Goal: Task Accomplishment & Management: Manage account settings

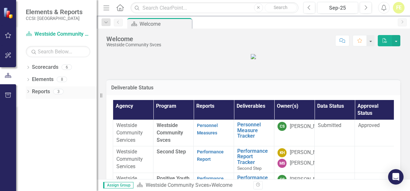
click at [36, 89] on link "Reports" at bounding box center [41, 91] width 18 height 7
click at [35, 95] on link "Reports" at bounding box center [41, 91] width 18 height 7
click at [29, 90] on icon "Dropdown" at bounding box center [28, 92] width 5 height 4
click at [322, 180] on div "Assign Group Scorecard Westside Community Svces » Welcome Revision History" at bounding box center [253, 185] width 313 height 12
click at [33, 137] on icon "Dropdown" at bounding box center [31, 139] width 5 height 4
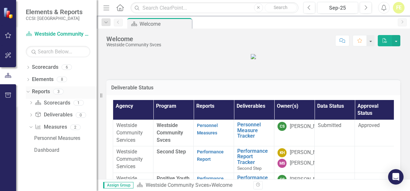
click at [50, 90] on link "Reports" at bounding box center [41, 91] width 18 height 7
click at [249, 135] on link "Personnel Measure Tracker" at bounding box center [253, 130] width 33 height 17
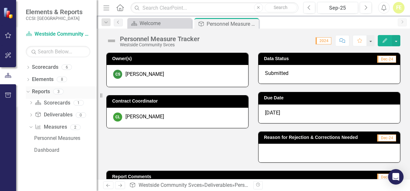
click at [39, 94] on link "Reports" at bounding box center [41, 91] width 18 height 7
click at [59, 92] on div "3" at bounding box center [58, 91] width 10 height 5
click at [120, 8] on icon at bounding box center [119, 7] width 7 height 7
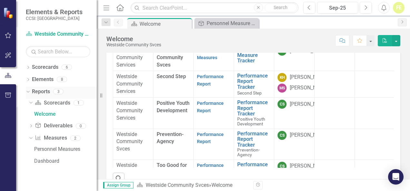
click at [57, 92] on div "3" at bounding box center [58, 91] width 10 height 5
click at [39, 91] on link "Reports" at bounding box center [41, 91] width 18 height 7
click at [57, 93] on div "3" at bounding box center [58, 91] width 10 height 5
click at [81, 126] on div "0" at bounding box center [81, 125] width 10 height 5
click at [61, 80] on div "8" at bounding box center [62, 79] width 10 height 5
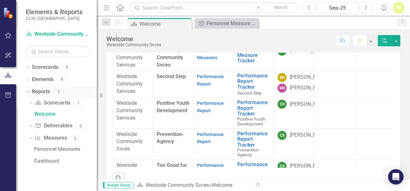
click at [28, 90] on icon "Dropdown" at bounding box center [27, 91] width 4 height 5
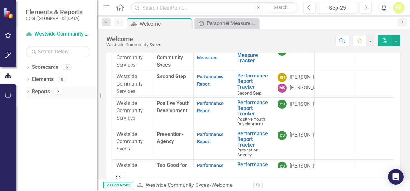
click at [30, 92] on icon "Dropdown" at bounding box center [28, 92] width 5 height 4
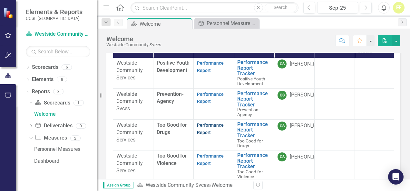
scroll to position [75, 0]
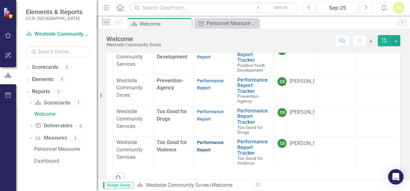
click at [211, 140] on link "Performance Report" at bounding box center [210, 146] width 27 height 13
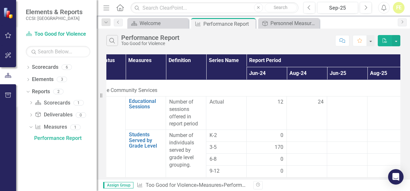
scroll to position [6, 23]
click at [306, 144] on div at bounding box center [304, 148] width 33 height 8
click at [315, 144] on div at bounding box center [304, 148] width 33 height 8
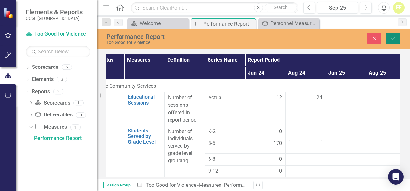
click at [394, 35] on button "Save" at bounding box center [393, 38] width 14 height 11
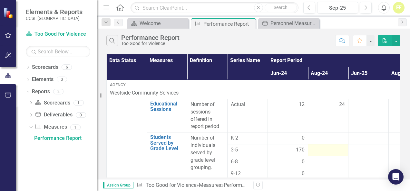
click at [321, 149] on div at bounding box center [327, 150] width 33 height 8
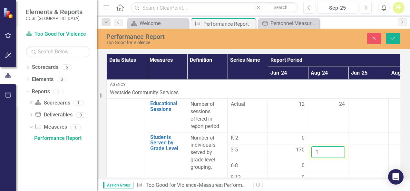
type input "1"
click at [337, 149] on input "1" at bounding box center [327, 152] width 33 height 12
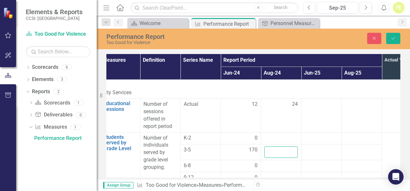
scroll to position [0, 34]
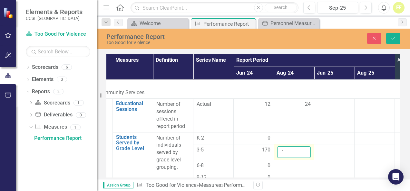
click at [305, 149] on input "1" at bounding box center [293, 152] width 33 height 12
click at [305, 149] on input "2" at bounding box center [293, 152] width 33 height 12
click at [305, 149] on input "3" at bounding box center [293, 152] width 33 height 12
click at [305, 149] on input "4" at bounding box center [293, 152] width 33 height 12
click at [305, 149] on input "5" at bounding box center [293, 152] width 33 height 12
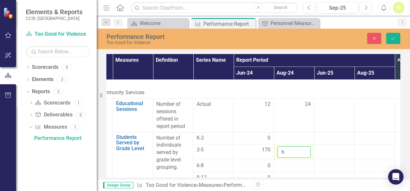
click at [305, 149] on input "6" at bounding box center [293, 152] width 33 height 12
click at [305, 149] on input "7" at bounding box center [293, 152] width 33 height 12
click at [305, 149] on input "8" at bounding box center [293, 152] width 33 height 12
click at [305, 149] on input "9" at bounding box center [293, 152] width 33 height 12
click at [305, 149] on input "10" at bounding box center [293, 152] width 33 height 12
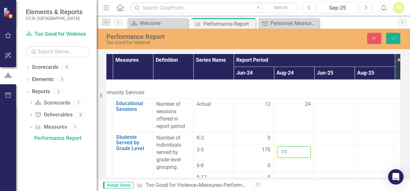
click at [305, 149] on input "11" at bounding box center [293, 152] width 33 height 12
click at [305, 149] on input "12" at bounding box center [293, 152] width 33 height 12
click at [305, 149] on input "13" at bounding box center [293, 152] width 33 height 12
click at [305, 149] on input "14" at bounding box center [293, 152] width 33 height 12
click at [305, 149] on input "15" at bounding box center [293, 152] width 33 height 12
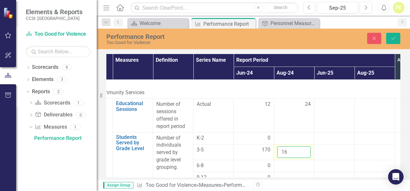
click at [305, 149] on input "16" at bounding box center [293, 152] width 33 height 12
click at [305, 149] on input "17" at bounding box center [293, 152] width 33 height 12
click at [305, 149] on input "18" at bounding box center [293, 152] width 33 height 12
click at [305, 149] on input "19" at bounding box center [293, 152] width 33 height 12
click at [305, 149] on input "20" at bounding box center [293, 152] width 33 height 12
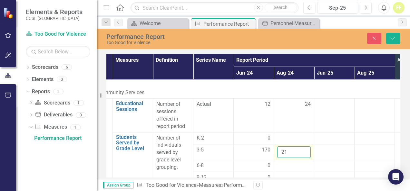
click at [305, 149] on input "21" at bounding box center [293, 152] width 33 height 12
click at [305, 149] on input "22" at bounding box center [293, 152] width 33 height 12
click at [305, 149] on input "23" at bounding box center [293, 152] width 33 height 12
click at [305, 149] on input "24" at bounding box center [293, 152] width 33 height 12
type input "25"
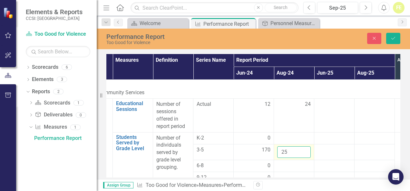
click at [305, 149] on input "25" at bounding box center [293, 152] width 33 height 12
click at [335, 149] on div at bounding box center [333, 150] width 33 height 8
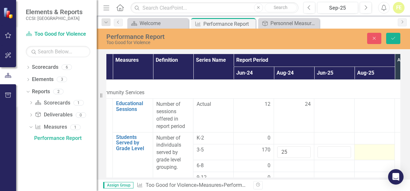
click at [370, 153] on div at bounding box center [373, 150] width 33 height 8
drag, startPoint x: 370, startPoint y: 153, endPoint x: 364, endPoint y: 151, distance: 5.6
click at [364, 151] on input "number" at bounding box center [373, 152] width 33 height 12
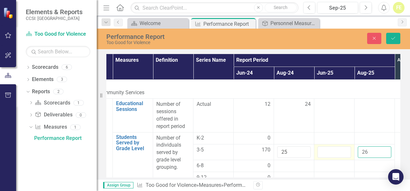
type input "26"
click at [341, 151] on input "number" at bounding box center [333, 152] width 33 height 12
type input "15"
click at [341, 164] on div at bounding box center [333, 166] width 33 height 8
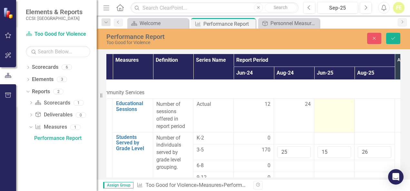
click at [337, 115] on td at bounding box center [334, 115] width 40 height 33
click at [325, 107] on input "number" at bounding box center [333, 107] width 33 height 12
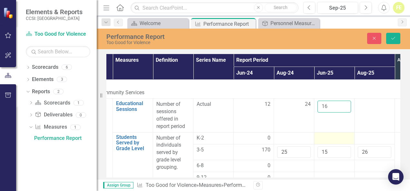
type input "16"
click at [322, 138] on div at bounding box center [333, 139] width 33 height 8
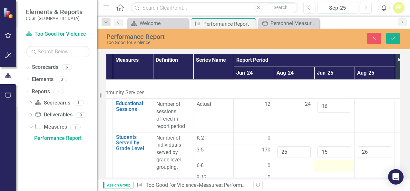
click at [342, 164] on div at bounding box center [333, 166] width 33 height 8
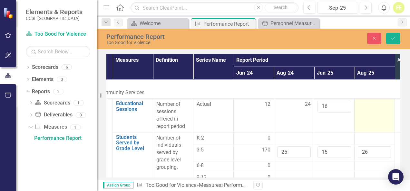
click at [371, 114] on td at bounding box center [374, 115] width 40 height 33
click at [368, 108] on input "number" at bounding box center [373, 107] width 33 height 12
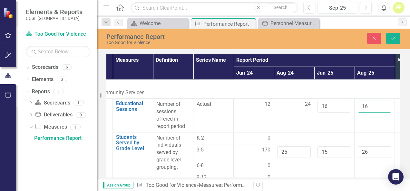
type input "16"
click at [357, 181] on div "Assign Group Measure Too Good for Violence » Measures » Performance Report Revi…" at bounding box center [253, 185] width 313 height 12
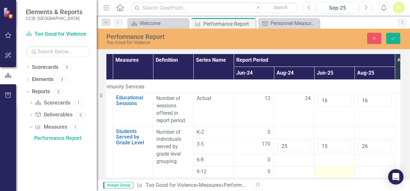
scroll to position [10, 34]
click at [391, 39] on icon "Save" at bounding box center [393, 38] width 6 height 5
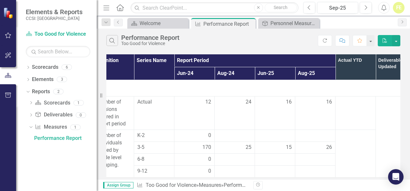
scroll to position [6, 114]
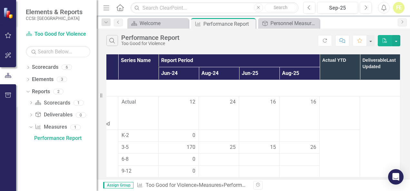
click at [141, 186] on icon "Measure" at bounding box center [140, 185] width 6 height 5
click at [29, 91] on icon "Dropdown" at bounding box center [27, 91] width 4 height 5
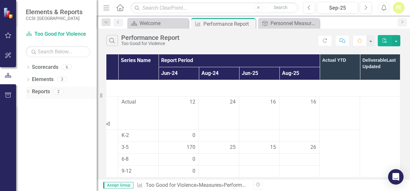
click at [29, 91] on icon "Dropdown" at bounding box center [28, 92] width 5 height 4
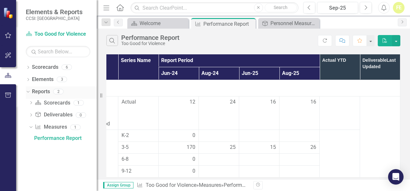
click at [36, 92] on link "Reports" at bounding box center [41, 91] width 18 height 7
click at [37, 140] on div "Performance Report" at bounding box center [65, 139] width 62 height 6
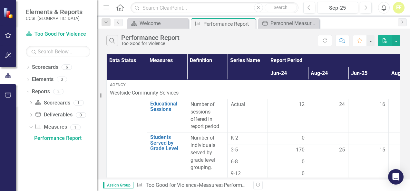
click at [119, 5] on icon "Home" at bounding box center [120, 7] width 8 height 7
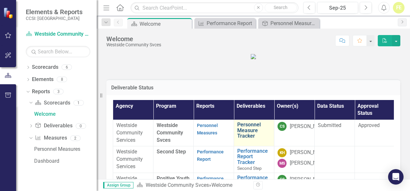
click at [248, 129] on link "Personnel Measure Tracker" at bounding box center [253, 130] width 33 height 17
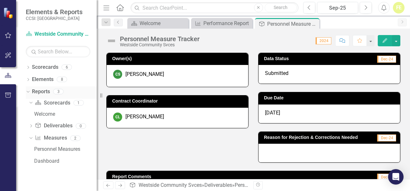
click at [28, 90] on icon "Dropdown" at bounding box center [27, 91] width 4 height 5
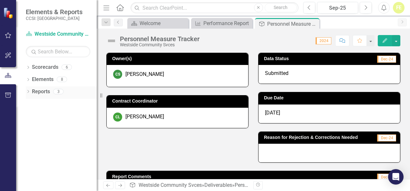
click at [28, 90] on icon "Dropdown" at bounding box center [28, 92] width 5 height 4
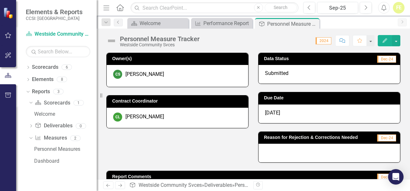
click at [122, 8] on icon "Home" at bounding box center [120, 7] width 8 height 7
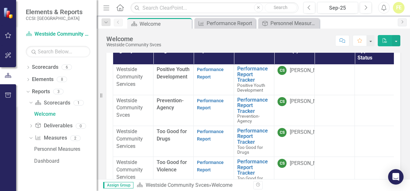
scroll to position [97, 0]
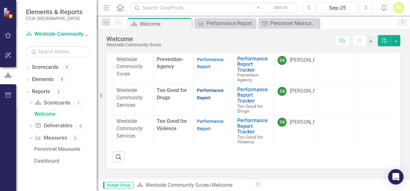
click at [205, 88] on link "Performance Report" at bounding box center [210, 94] width 27 height 13
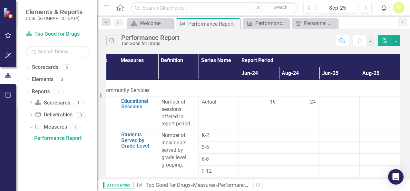
scroll to position [6, 29]
click at [220, 118] on td "Actual" at bounding box center [218, 112] width 40 height 33
click at [251, 144] on div at bounding box center [258, 148] width 33 height 8
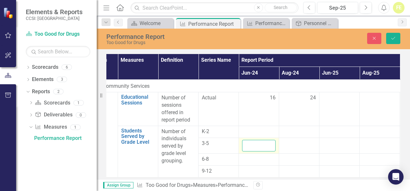
click at [251, 144] on input "number" at bounding box center [258, 146] width 33 height 12
click at [269, 146] on input "24" at bounding box center [258, 146] width 33 height 12
click at [269, 146] on input "23" at bounding box center [258, 146] width 33 height 12
click at [269, 146] on input "22" at bounding box center [258, 146] width 33 height 12
click at [269, 146] on input "21" at bounding box center [258, 146] width 33 height 12
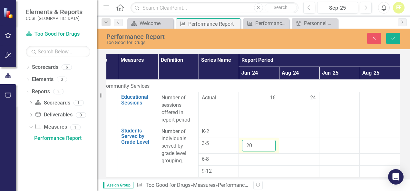
click at [269, 146] on input "20" at bounding box center [258, 146] width 33 height 12
click at [269, 146] on input "19" at bounding box center [258, 146] width 33 height 12
click at [269, 146] on input "18" at bounding box center [258, 146] width 33 height 12
click at [269, 146] on input "17" at bounding box center [258, 146] width 33 height 12
click at [268, 144] on input "18" at bounding box center [258, 146] width 33 height 12
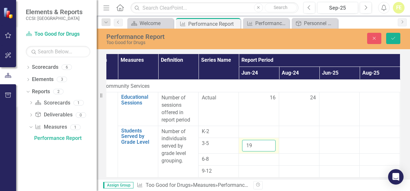
click at [268, 144] on input "19" at bounding box center [258, 146] width 33 height 12
click at [268, 144] on input "20" at bounding box center [258, 146] width 33 height 12
click at [268, 144] on input "21" at bounding box center [258, 146] width 33 height 12
click at [268, 144] on input "22" at bounding box center [258, 146] width 33 height 12
click at [268, 144] on input "23" at bounding box center [258, 146] width 33 height 12
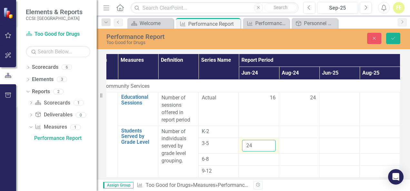
click at [268, 144] on input "24" at bounding box center [258, 146] width 33 height 12
click at [268, 144] on input "25" at bounding box center [258, 146] width 33 height 12
type input "2"
type input "20"
click at [289, 143] on div at bounding box center [298, 144] width 33 height 8
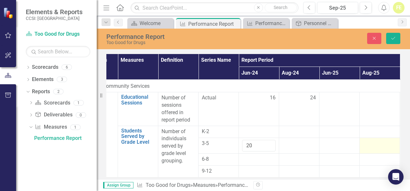
click at [375, 146] on div at bounding box center [379, 144] width 33 height 8
click at [375, 146] on input "number" at bounding box center [379, 146] width 33 height 12
type input "2"
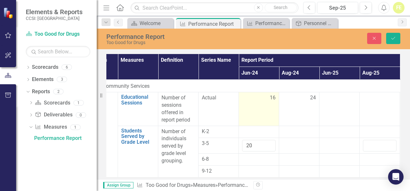
click at [266, 103] on td "16" at bounding box center [259, 108] width 40 height 33
click at [266, 103] on input "16" at bounding box center [258, 100] width 33 height 12
click at [266, 102] on input "15" at bounding box center [258, 100] width 33 height 12
click at [266, 102] on input "14" at bounding box center [258, 100] width 33 height 12
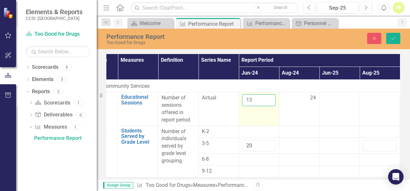
click at [266, 102] on input "13" at bounding box center [258, 100] width 33 height 12
click at [266, 102] on input "12" at bounding box center [258, 100] width 33 height 12
click at [266, 102] on input "11" at bounding box center [258, 100] width 33 height 12
type input "10"
click at [266, 102] on input "10" at bounding box center [258, 100] width 33 height 12
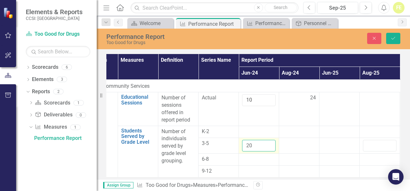
click at [265, 146] on input "20" at bounding box center [258, 146] width 33 height 12
click at [292, 146] on div at bounding box center [298, 144] width 33 height 8
click at [314, 141] on div at bounding box center [298, 144] width 33 height 8
click at [314, 144] on div at bounding box center [298, 144] width 33 height 8
click at [310, 145] on input "1" at bounding box center [298, 146] width 33 height 12
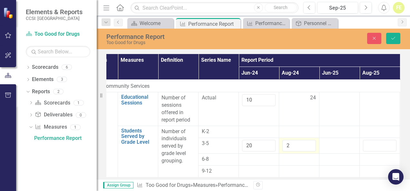
click at [309, 142] on input "2" at bounding box center [298, 146] width 33 height 12
click at [309, 142] on input "3" at bounding box center [298, 146] width 33 height 12
click at [309, 142] on input "4" at bounding box center [298, 146] width 33 height 12
click at [309, 142] on input "5" at bounding box center [298, 146] width 33 height 12
click at [309, 142] on input "6" at bounding box center [298, 146] width 33 height 12
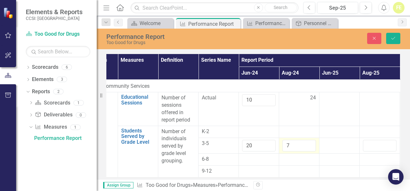
click at [309, 142] on input "7" at bounding box center [298, 146] width 33 height 12
click at [309, 142] on input "8" at bounding box center [298, 146] width 33 height 12
click at [309, 142] on input "9" at bounding box center [298, 146] width 33 height 12
click at [309, 142] on input "10" at bounding box center [298, 146] width 33 height 12
click at [309, 142] on input "11" at bounding box center [298, 146] width 33 height 12
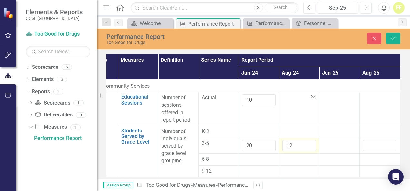
click at [309, 142] on input "12" at bounding box center [298, 146] width 33 height 12
click at [309, 142] on input "13" at bounding box center [298, 146] width 33 height 12
click at [309, 142] on input "14" at bounding box center [298, 146] width 33 height 12
click at [309, 142] on input "15" at bounding box center [298, 146] width 33 height 12
click at [309, 142] on input "16" at bounding box center [298, 146] width 33 height 12
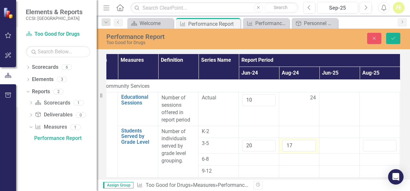
click at [309, 142] on input "17" at bounding box center [298, 146] width 33 height 12
click at [309, 142] on input "18" at bounding box center [298, 146] width 33 height 12
click at [309, 142] on input "19" at bounding box center [298, 146] width 33 height 12
click at [309, 142] on input "20" at bounding box center [298, 146] width 33 height 12
click at [309, 142] on input "21" at bounding box center [298, 146] width 33 height 12
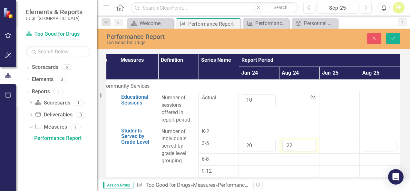
click at [309, 142] on input "22" at bounding box center [298, 146] width 33 height 12
click at [309, 142] on input "23" at bounding box center [298, 146] width 33 height 12
click at [309, 142] on input "24" at bounding box center [298, 146] width 33 height 12
type input "25"
click at [309, 142] on input "25" at bounding box center [298, 146] width 33 height 12
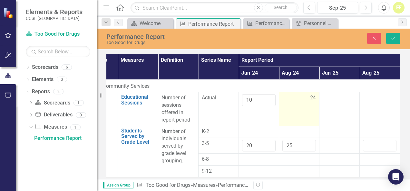
click at [305, 97] on div "24" at bounding box center [298, 97] width 33 height 7
click at [313, 97] on span "24" at bounding box center [313, 97] width 6 height 7
drag, startPoint x: 313, startPoint y: 97, endPoint x: 305, endPoint y: 96, distance: 7.4
click at [305, 96] on input "24" at bounding box center [298, 100] width 33 height 12
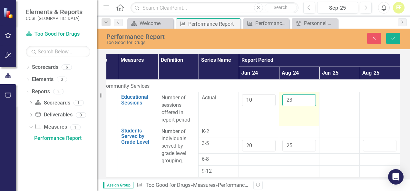
click at [309, 102] on input "23" at bounding box center [298, 100] width 33 height 12
click at [309, 102] on input "22" at bounding box center [298, 100] width 33 height 12
click at [309, 102] on input "21" at bounding box center [298, 100] width 33 height 12
click at [309, 102] on input "20" at bounding box center [298, 100] width 33 height 12
click at [309, 102] on input "19" at bounding box center [298, 100] width 33 height 12
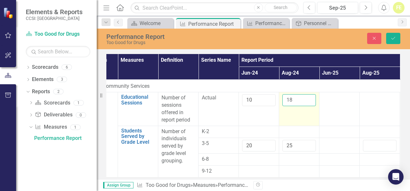
click at [309, 102] on input "18" at bounding box center [298, 100] width 33 height 12
click at [309, 102] on input "17" at bounding box center [298, 100] width 33 height 12
click at [309, 102] on input "16" at bounding box center [298, 100] width 33 height 12
click at [309, 102] on input "15" at bounding box center [298, 100] width 33 height 12
click at [309, 98] on input "16" at bounding box center [298, 100] width 33 height 12
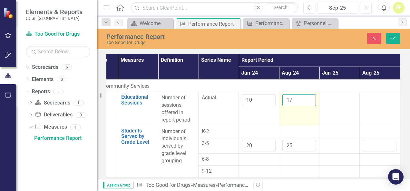
click at [309, 98] on input "17" at bounding box center [298, 100] width 33 height 12
type input "16"
click at [309, 101] on input "16" at bounding box center [298, 100] width 33 height 12
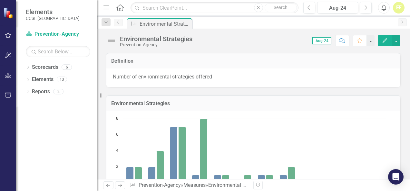
click at [123, 6] on icon "Home" at bounding box center [120, 7] width 8 height 7
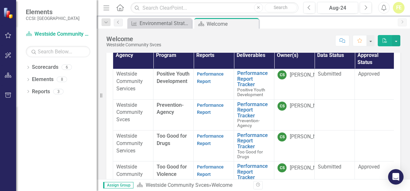
scroll to position [64, 0]
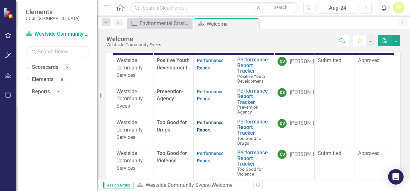
click at [208, 120] on link "Performance Report" at bounding box center [210, 126] width 27 height 13
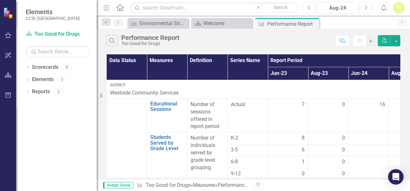
scroll to position [6, 0]
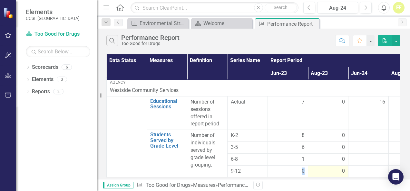
drag, startPoint x: 261, startPoint y: 173, endPoint x: 310, endPoint y: 172, distance: 49.6
click at [310, 172] on tr "9-12 0 0" at bounding box center [308, 172] width 402 height 12
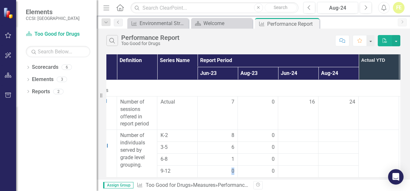
scroll to position [6, 72]
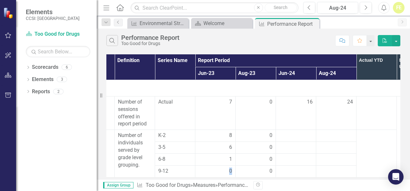
click at [122, 6] on icon "Home" at bounding box center [120, 7] width 8 height 7
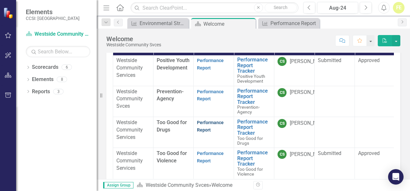
scroll to position [97, 0]
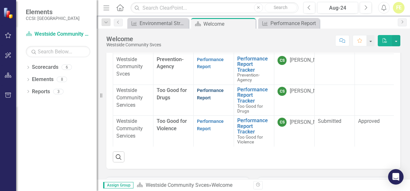
click at [202, 93] on link "Performance Report" at bounding box center [210, 94] width 27 height 13
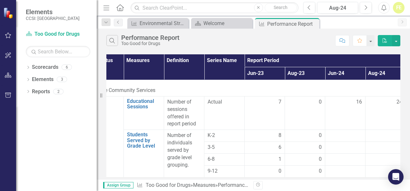
scroll to position [6, 25]
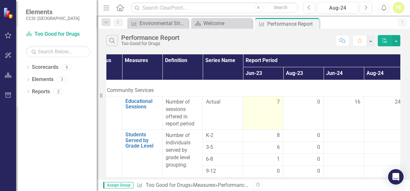
click at [273, 99] on div "7" at bounding box center [262, 102] width 33 height 7
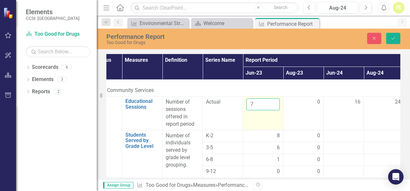
click at [270, 99] on input "7" at bounding box center [262, 105] width 33 height 12
type input "8"
click at [272, 99] on input "8" at bounding box center [262, 105] width 33 height 12
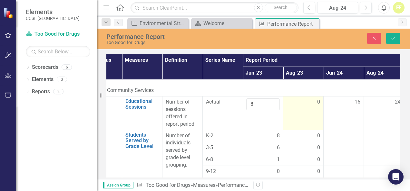
click at [301, 109] on td "0" at bounding box center [303, 113] width 40 height 33
click at [300, 108] on td "0" at bounding box center [303, 113] width 40 height 33
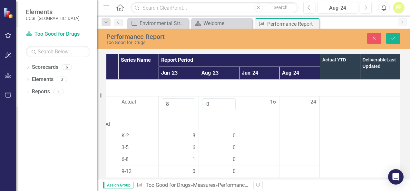
scroll to position [6, 0]
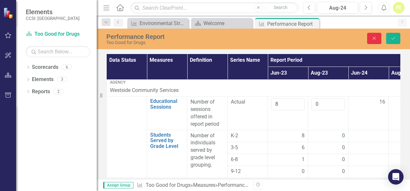
click at [377, 37] on button "Close" at bounding box center [374, 38] width 14 height 11
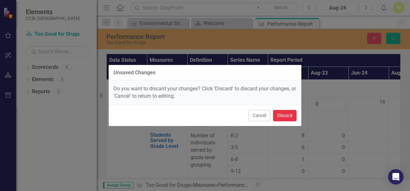
click at [284, 118] on button "Discard" at bounding box center [285, 115] width 24 height 11
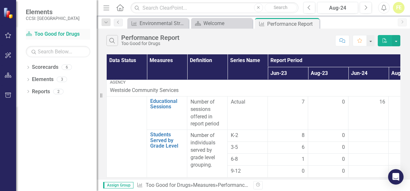
click at [53, 33] on link "Scorecard Too Good for Drugs" at bounding box center [58, 34] width 64 height 7
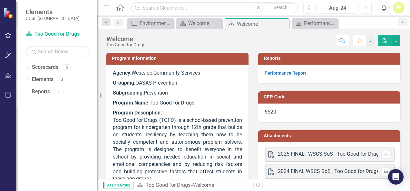
click at [31, 14] on span "Elements" at bounding box center [53, 12] width 54 height 8
click at [121, 7] on icon "Home" at bounding box center [120, 7] width 8 height 7
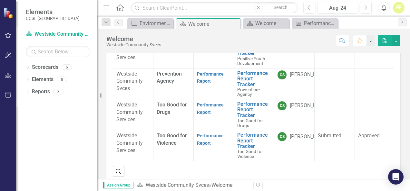
scroll to position [97, 0]
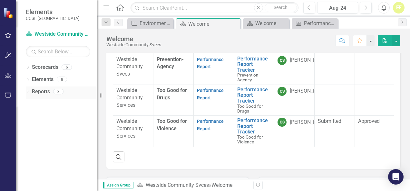
click at [28, 93] on icon "Dropdown" at bounding box center [28, 92] width 5 height 4
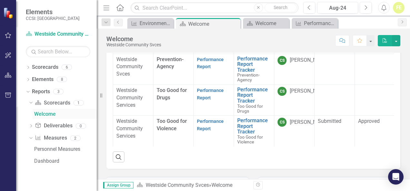
click at [42, 116] on div "Welcome" at bounding box center [65, 114] width 62 height 6
click at [33, 125] on div "Dropdown Deliverable Deliverables 0" at bounding box center [63, 127] width 68 height 12
click at [32, 138] on div "Dropdown" at bounding box center [29, 138] width 5 height 5
click at [26, 88] on div "Dropdown Reports 3" at bounding box center [61, 93] width 71 height 12
click at [78, 103] on div "1" at bounding box center [78, 102] width 10 height 5
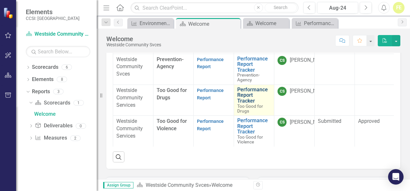
click at [253, 93] on link "Performance Report Tracker" at bounding box center [253, 95] width 33 height 17
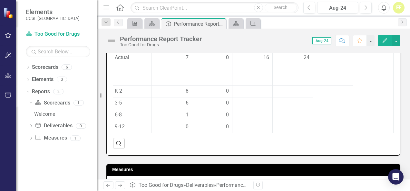
scroll to position [225, 0]
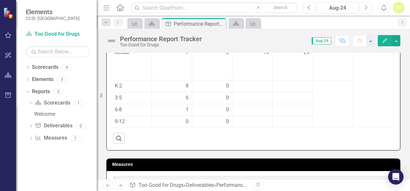
click at [119, 8] on icon at bounding box center [119, 7] width 7 height 7
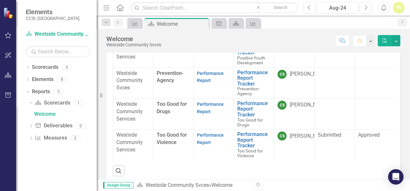
scroll to position [97, 0]
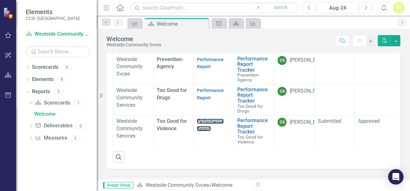
click at [202, 127] on link "Performance Report" at bounding box center [210, 125] width 27 height 13
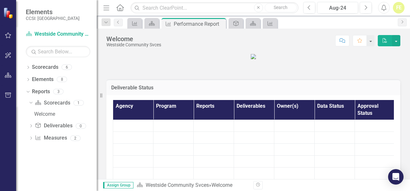
click at [202, 124] on td at bounding box center [213, 126] width 40 height 12
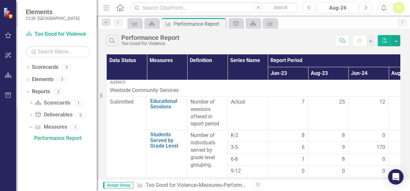
scroll to position [6, 0]
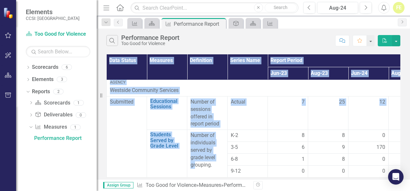
drag, startPoint x: 194, startPoint y: 173, endPoint x: 273, endPoint y: 176, distance: 79.3
click at [273, 176] on div "Data Status Measures Definition Series Name Report Period Actual YTD Deliverabl…" at bounding box center [253, 115] width 294 height 123
click at [272, 179] on div "Data Status Measures Definition Series Name Report Period Actual YTD Deliverabl…" at bounding box center [253, 116] width 313 height 127
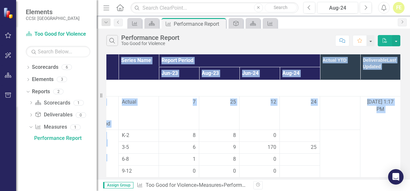
scroll to position [6, 114]
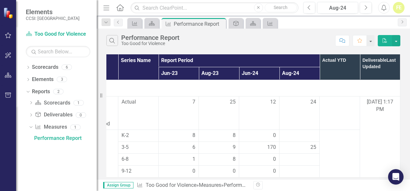
click at [358, 186] on div "Revision History" at bounding box center [403, 185] width 300 height 8
click at [345, 130] on td at bounding box center [339, 154] width 40 height 48
click at [117, 4] on icon "Home" at bounding box center [120, 7] width 8 height 7
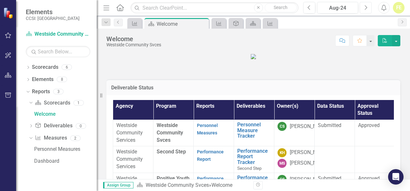
click at [369, 9] on button "Next" at bounding box center [365, 8] width 12 height 12
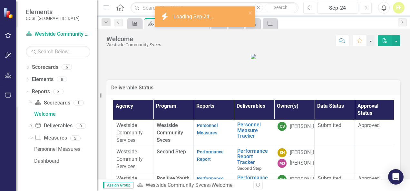
click at [314, 9] on button "Previous" at bounding box center [309, 8] width 12 height 12
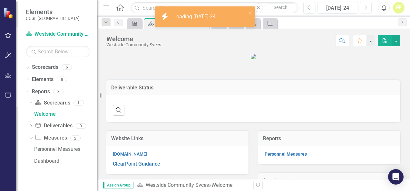
click at [365, 9] on icon "Next" at bounding box center [365, 8] width 4 height 6
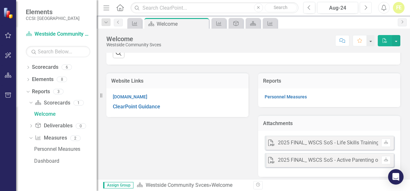
scroll to position [204, 0]
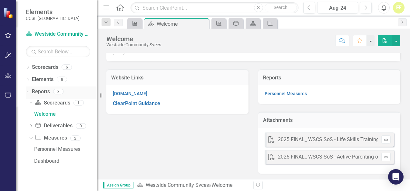
click at [28, 88] on div "Dropdown Reports 3" at bounding box center [61, 93] width 71 height 12
click at [28, 92] on icon "Dropdown" at bounding box center [27, 91] width 4 height 5
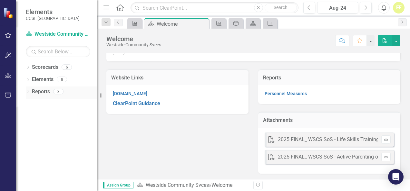
click at [28, 92] on icon at bounding box center [28, 91] width 2 height 3
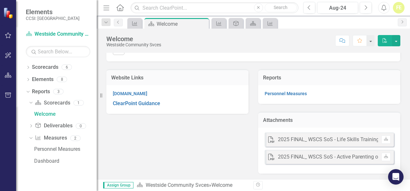
click at [120, 9] on icon "Home" at bounding box center [120, 7] width 8 height 7
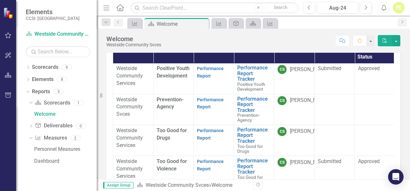
scroll to position [64, 0]
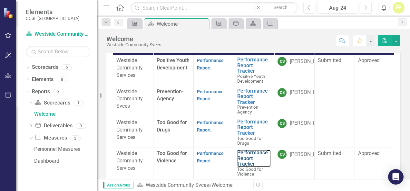
click at [249, 150] on link "Performance Report Tracker" at bounding box center [253, 158] width 33 height 17
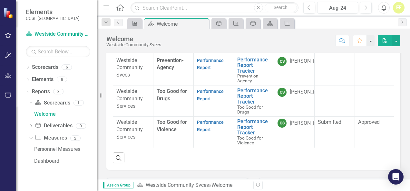
scroll to position [97, 0]
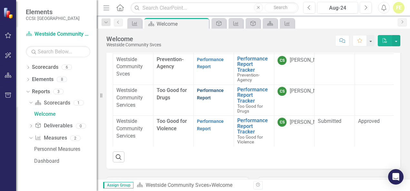
click at [200, 88] on link "Performance Report" at bounding box center [210, 94] width 27 height 13
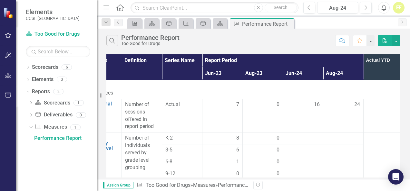
scroll to position [0, 67]
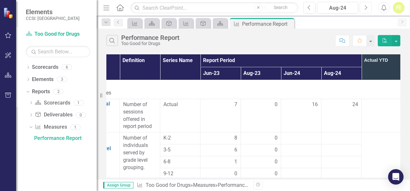
click at [362, 6] on button "Next" at bounding box center [365, 8] width 12 height 12
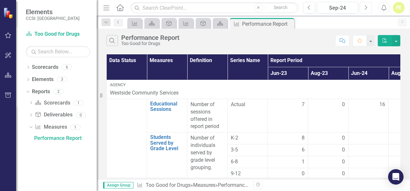
click at [365, 10] on icon "Next" at bounding box center [365, 8] width 4 height 6
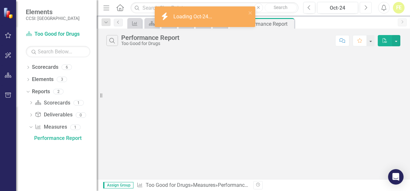
click at [365, 10] on icon "Next" at bounding box center [365, 8] width 4 height 6
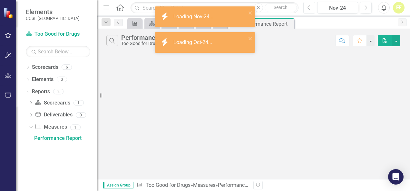
click at [313, 9] on button "Previous" at bounding box center [309, 8] width 12 height 12
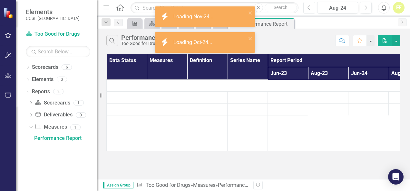
click at [313, 9] on button "Previous" at bounding box center [309, 8] width 12 height 12
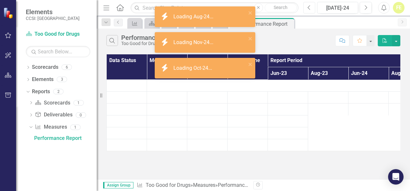
click at [313, 9] on button "Previous" at bounding box center [309, 8] width 12 height 12
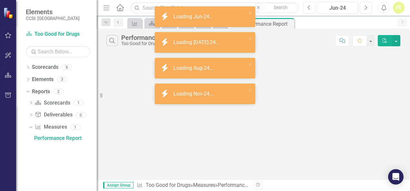
click at [313, 9] on button "Previous" at bounding box center [309, 8] width 12 height 12
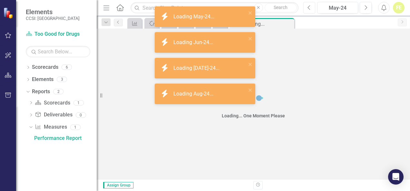
click at [313, 9] on button "Previous" at bounding box center [309, 8] width 12 height 12
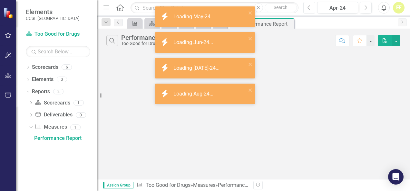
click at [313, 9] on button "Previous" at bounding box center [309, 8] width 12 height 12
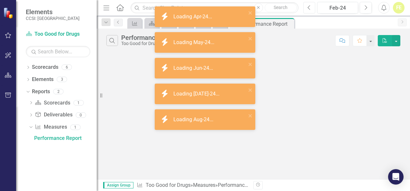
click at [313, 9] on button "Previous" at bounding box center [309, 8] width 12 height 12
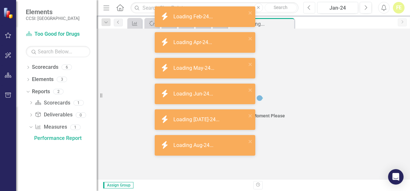
click at [313, 9] on button "Previous" at bounding box center [309, 8] width 12 height 12
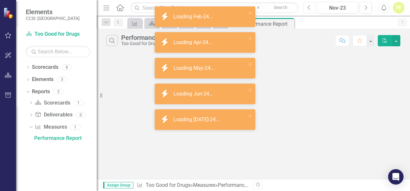
click at [313, 9] on button "Previous" at bounding box center [309, 8] width 12 height 12
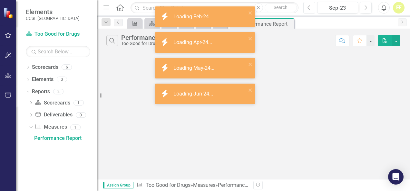
click at [313, 9] on button "Previous" at bounding box center [309, 8] width 12 height 12
click at [364, 6] on icon "Next" at bounding box center [365, 8] width 4 height 6
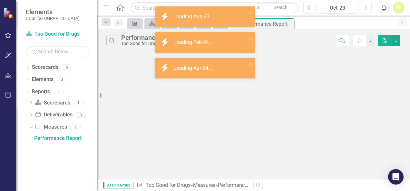
click at [364, 6] on icon "Next" at bounding box center [365, 8] width 4 height 6
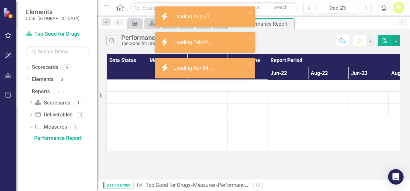
click at [364, 6] on icon "Next" at bounding box center [365, 8] width 4 height 6
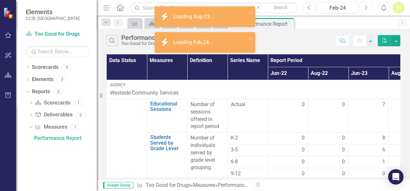
click at [364, 6] on icon "Next" at bounding box center [365, 8] width 4 height 6
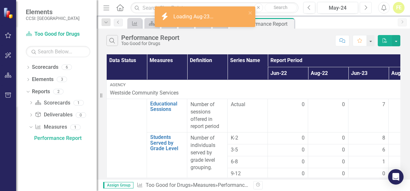
click at [364, 6] on icon "Next" at bounding box center [365, 8] width 4 height 6
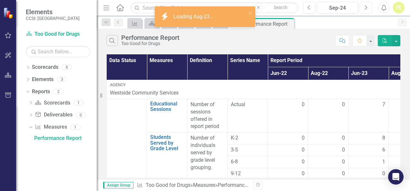
click at [364, 6] on icon "Next" at bounding box center [365, 8] width 4 height 6
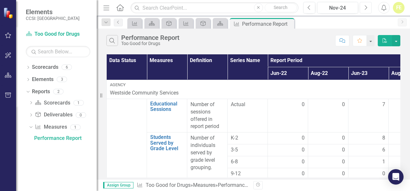
click at [364, 6] on icon "Next" at bounding box center [365, 8] width 4 height 6
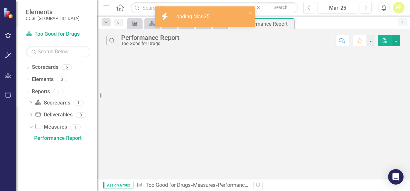
click at [311, 9] on button "Previous" at bounding box center [309, 8] width 12 height 12
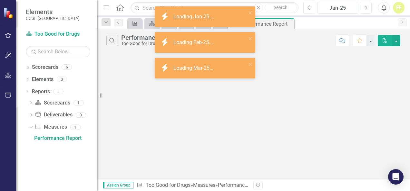
click at [311, 9] on button "Previous" at bounding box center [309, 8] width 12 height 12
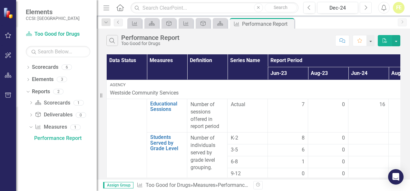
click at [363, 8] on button "Next" at bounding box center [365, 8] width 12 height 12
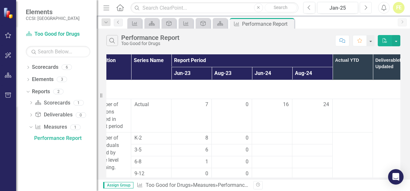
scroll to position [0, 97]
click at [363, 9] on button "Next" at bounding box center [365, 8] width 12 height 12
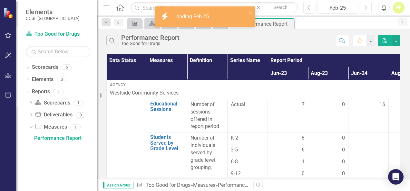
click at [363, 9] on button "Next" at bounding box center [365, 8] width 12 height 12
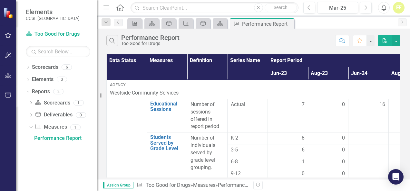
click at [4, 16] on img at bounding box center [8, 12] width 11 height 11
click at [8, 12] on img at bounding box center [9, 13] width 12 height 12
click at [8, 12] on img at bounding box center [8, 12] width 11 height 11
click at [62, 33] on link "Scorecard Too Good for Drugs" at bounding box center [58, 34] width 64 height 7
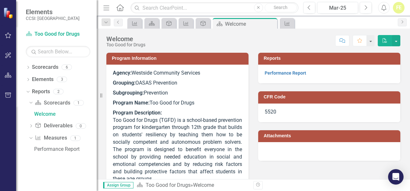
click at [128, 5] on div "Menu Home Search Close Search" at bounding box center [198, 8] width 195 height 12
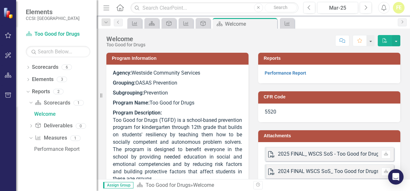
click at [128, 8] on div "Menu Home Search Close Search" at bounding box center [198, 8] width 195 height 12
drag, startPoint x: 128, startPoint y: 8, endPoint x: 123, endPoint y: 9, distance: 4.9
click at [123, 9] on icon "Home" at bounding box center [120, 7] width 8 height 7
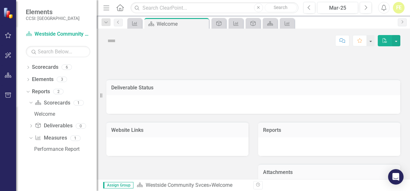
click at [123, 9] on icon "Home" at bounding box center [120, 7] width 8 height 7
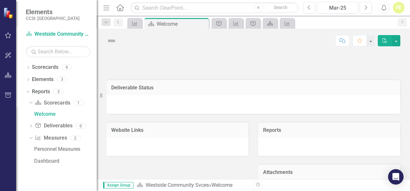
click at [123, 9] on icon "Home" at bounding box center [120, 7] width 8 height 7
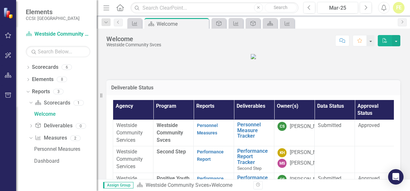
click at [123, 9] on icon "Home" at bounding box center [120, 7] width 8 height 7
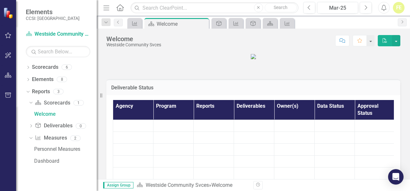
click at [123, 9] on icon "Home" at bounding box center [120, 7] width 8 height 7
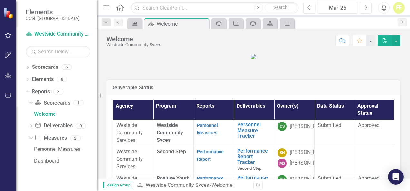
click at [336, 8] on div "Mar-25" at bounding box center [337, 8] width 36 height 8
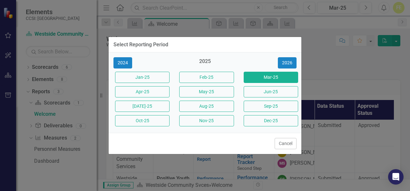
click at [200, 62] on div "2025" at bounding box center [204, 63] width 54 height 11
click at [206, 109] on button "Aug-25" at bounding box center [206, 106] width 54 height 11
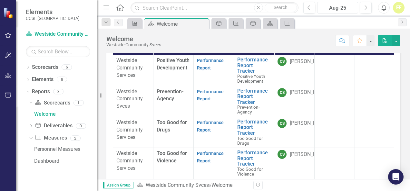
scroll to position [68, 0]
click at [216, 120] on link "Performance Report" at bounding box center [210, 126] width 27 height 13
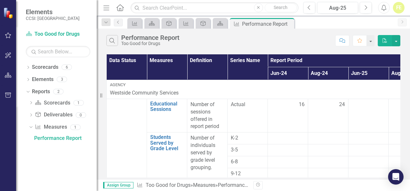
drag, startPoint x: 218, startPoint y: 178, endPoint x: 241, endPoint y: 178, distance: 22.9
click at [241, 178] on div "Data Status Measures Definition Series Name Report Period Actual YTD Deliverabl…" at bounding box center [253, 116] width 313 height 127
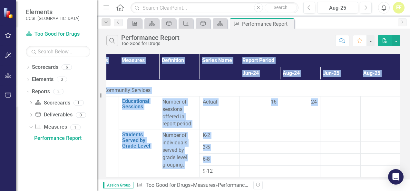
scroll to position [6, 28]
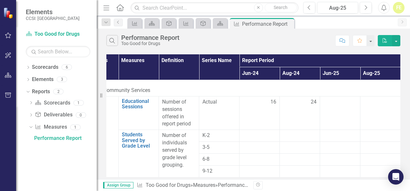
click at [313, 183] on div "Revision History" at bounding box center [403, 185] width 300 height 8
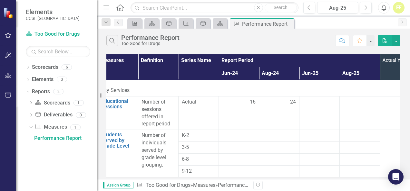
scroll to position [6, 51]
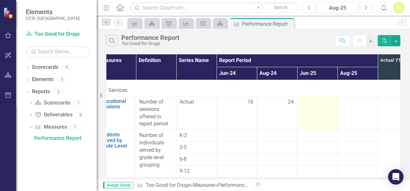
click at [314, 99] on div at bounding box center [316, 103] width 33 height 8
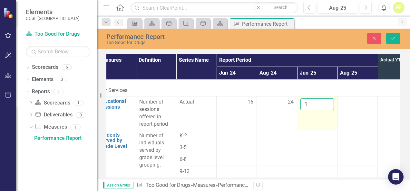
click at [327, 99] on input "1" at bounding box center [316, 105] width 33 height 12
click at [327, 99] on input "2" at bounding box center [316, 105] width 33 height 12
click at [327, 99] on input "3" at bounding box center [316, 105] width 33 height 12
click at [327, 99] on input "4" at bounding box center [316, 105] width 33 height 12
click at [327, 99] on input "5" at bounding box center [316, 105] width 33 height 12
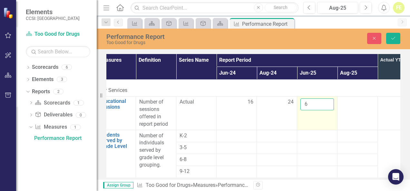
click at [327, 99] on input "6" at bounding box center [316, 105] width 33 height 12
click at [327, 99] on input "7" at bounding box center [316, 105] width 33 height 12
click at [327, 99] on input "8" at bounding box center [316, 105] width 33 height 12
click at [327, 101] on input "7" at bounding box center [316, 105] width 33 height 12
click at [327, 101] on input "6" at bounding box center [316, 105] width 33 height 12
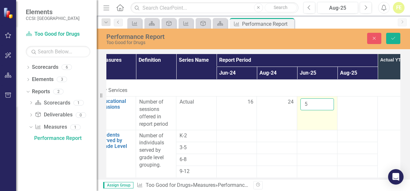
click at [327, 101] on input "5" at bounding box center [316, 105] width 33 height 12
click at [327, 101] on input "4" at bounding box center [316, 105] width 33 height 12
click at [327, 101] on input "3" at bounding box center [316, 105] width 33 height 12
click at [327, 101] on input "2" at bounding box center [316, 105] width 33 height 12
click at [327, 101] on input "1" at bounding box center [316, 105] width 33 height 12
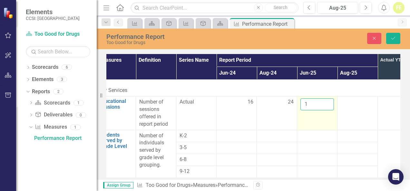
click at [327, 99] on input "1" at bounding box center [316, 105] width 33 height 12
click at [325, 99] on input "2" at bounding box center [316, 105] width 33 height 12
click at [326, 99] on input "3" at bounding box center [316, 105] width 33 height 12
click at [326, 99] on input "4" at bounding box center [316, 105] width 33 height 12
click at [326, 99] on input "5" at bounding box center [316, 105] width 33 height 12
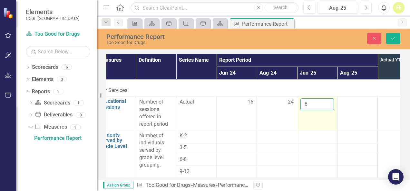
click at [326, 99] on input "6" at bounding box center [316, 105] width 33 height 12
click at [326, 99] on input "7" at bounding box center [316, 105] width 33 height 12
click at [326, 99] on input "8" at bounding box center [316, 105] width 33 height 12
click at [326, 99] on input "9" at bounding box center [316, 105] width 33 height 12
click at [326, 99] on input "10" at bounding box center [316, 105] width 33 height 12
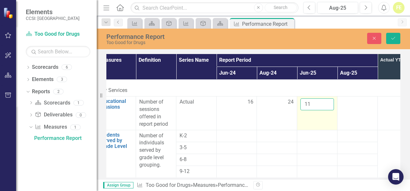
click at [326, 99] on input "11" at bounding box center [316, 105] width 33 height 12
click at [326, 99] on input "12" at bounding box center [316, 105] width 33 height 12
click at [326, 99] on input "13" at bounding box center [316, 105] width 33 height 12
click at [326, 99] on input "14" at bounding box center [316, 105] width 33 height 12
click at [326, 99] on input "15" at bounding box center [316, 105] width 33 height 12
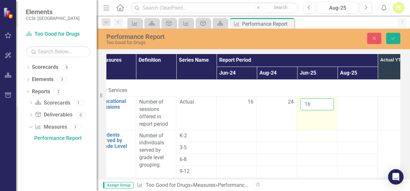
type input "16"
click at [326, 99] on input "16" at bounding box center [316, 105] width 33 height 12
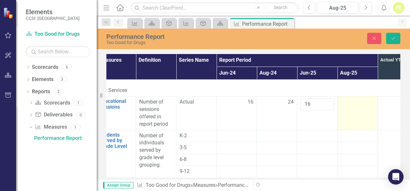
click at [353, 100] on div at bounding box center [356, 103] width 33 height 8
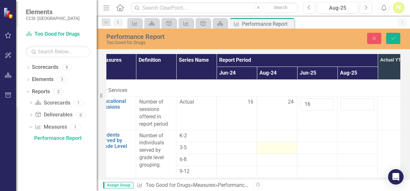
click at [277, 144] on div at bounding box center [276, 148] width 33 height 8
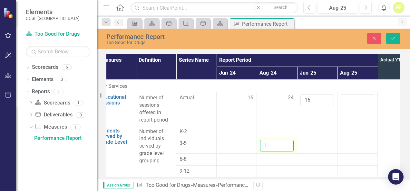
click at [288, 143] on input "1" at bounding box center [276, 146] width 33 height 12
click at [288, 143] on input "2" at bounding box center [276, 146] width 33 height 12
click at [288, 143] on input "3" at bounding box center [276, 146] width 33 height 12
click at [288, 143] on input "4" at bounding box center [276, 146] width 33 height 12
click at [288, 143] on input "5" at bounding box center [276, 146] width 33 height 12
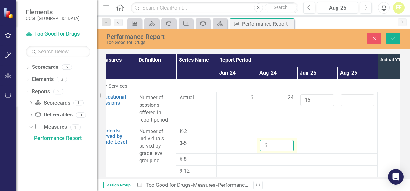
click at [288, 143] on input "6" at bounding box center [276, 146] width 33 height 12
click at [288, 143] on input "7" at bounding box center [276, 146] width 33 height 12
click at [288, 143] on input "8" at bounding box center [276, 146] width 33 height 12
click at [288, 143] on input "9" at bounding box center [276, 146] width 33 height 12
click at [288, 143] on input "10" at bounding box center [276, 146] width 33 height 12
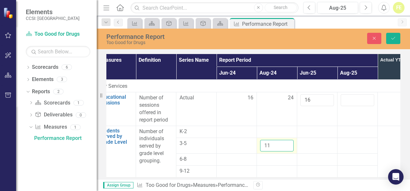
click at [288, 143] on input "11" at bounding box center [276, 146] width 33 height 12
click at [288, 143] on input "12" at bounding box center [276, 146] width 33 height 12
click at [288, 143] on input "13" at bounding box center [276, 146] width 33 height 12
click at [288, 143] on input "14" at bounding box center [276, 146] width 33 height 12
click at [288, 143] on input "15" at bounding box center [276, 146] width 33 height 12
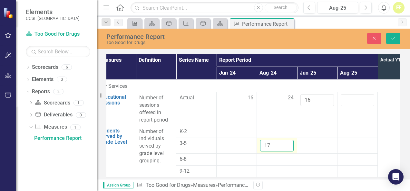
click at [288, 143] on input "17" at bounding box center [276, 146] width 33 height 12
click at [288, 143] on input "18" at bounding box center [276, 146] width 33 height 12
click at [288, 143] on input "19" at bounding box center [276, 146] width 33 height 12
click at [288, 143] on input "20" at bounding box center [276, 146] width 33 height 12
click at [288, 143] on input "21" at bounding box center [276, 146] width 33 height 12
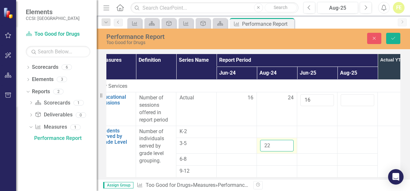
click at [288, 143] on input "22" at bounding box center [276, 146] width 33 height 12
type input "23"
click at [288, 143] on input "23" at bounding box center [276, 146] width 33 height 12
click at [249, 143] on div at bounding box center [236, 144] width 33 height 8
click at [240, 145] on div at bounding box center [236, 144] width 33 height 8
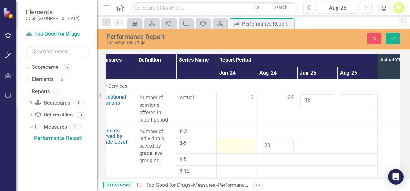
click at [240, 145] on div at bounding box center [236, 144] width 33 height 8
click at [246, 142] on input "1" at bounding box center [236, 146] width 33 height 12
click at [246, 142] on input "2" at bounding box center [236, 146] width 33 height 12
click at [246, 142] on input "3" at bounding box center [236, 146] width 33 height 12
click at [246, 142] on input "4" at bounding box center [236, 146] width 33 height 12
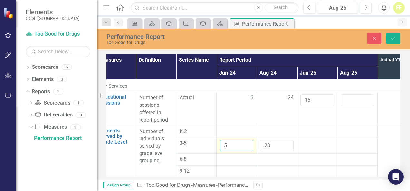
click at [246, 142] on input "5" at bounding box center [236, 146] width 33 height 12
click at [246, 142] on input "6" at bounding box center [236, 146] width 33 height 12
click at [246, 142] on input "7" at bounding box center [236, 146] width 33 height 12
click at [246, 142] on input "8" at bounding box center [236, 146] width 33 height 12
click at [246, 142] on input "9" at bounding box center [236, 146] width 33 height 12
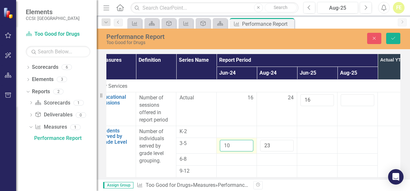
click at [246, 142] on input "10" at bounding box center [236, 146] width 33 height 12
click at [246, 142] on input "11" at bounding box center [236, 146] width 33 height 12
click at [246, 142] on input "12" at bounding box center [236, 146] width 33 height 12
click at [246, 142] on input "13" at bounding box center [236, 146] width 33 height 12
click at [246, 142] on input "14" at bounding box center [236, 146] width 33 height 12
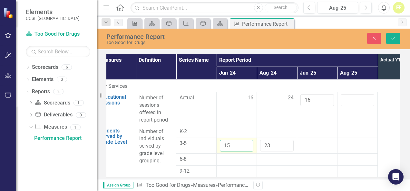
click at [246, 142] on input "15" at bounding box center [236, 146] width 33 height 12
click at [246, 142] on input "16" at bounding box center [236, 146] width 33 height 12
click at [246, 142] on input "17" at bounding box center [236, 146] width 33 height 12
click at [246, 142] on input "18" at bounding box center [236, 146] width 33 height 12
click at [246, 142] on input "19" at bounding box center [236, 146] width 33 height 12
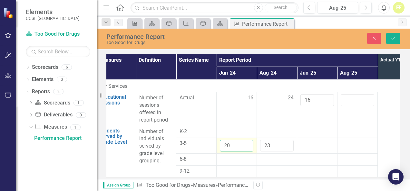
click at [246, 142] on input "20" at bounding box center [236, 146] width 33 height 12
click at [246, 146] on input "19" at bounding box center [236, 146] width 33 height 12
type input "18"
click at [246, 146] on input "18" at bounding box center [236, 146] width 33 height 12
click at [306, 148] on td at bounding box center [317, 146] width 40 height 16
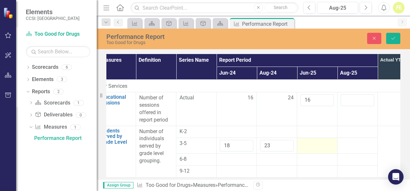
click at [310, 145] on div at bounding box center [316, 144] width 33 height 8
click at [327, 143] on input "1" at bounding box center [316, 146] width 33 height 12
click at [327, 143] on input "2" at bounding box center [316, 146] width 33 height 12
click at [327, 143] on input "3" at bounding box center [316, 146] width 33 height 12
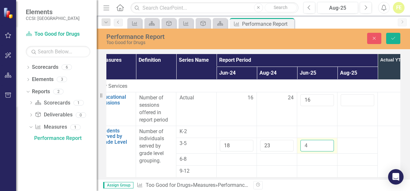
click at [327, 143] on input "4" at bounding box center [316, 146] width 33 height 12
click at [327, 143] on input "5" at bounding box center [316, 146] width 33 height 12
click at [327, 143] on input "6" at bounding box center [316, 146] width 33 height 12
click at [327, 143] on input "7" at bounding box center [316, 146] width 33 height 12
click at [327, 143] on input "8" at bounding box center [316, 146] width 33 height 12
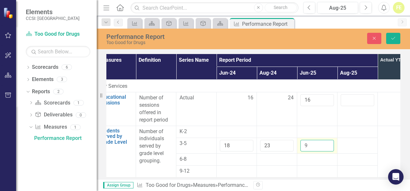
click at [327, 143] on input "9" at bounding box center [316, 146] width 33 height 12
click at [327, 143] on input "10" at bounding box center [316, 146] width 33 height 12
click at [327, 143] on input "11" at bounding box center [316, 146] width 33 height 12
click at [327, 143] on input "12" at bounding box center [316, 146] width 33 height 12
click at [327, 143] on input "13" at bounding box center [316, 146] width 33 height 12
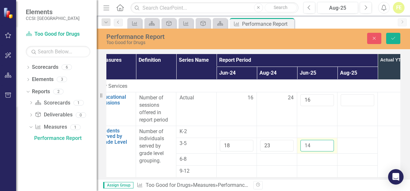
click at [327, 143] on input "14" at bounding box center [316, 146] width 33 height 12
click at [327, 143] on input "15" at bounding box center [316, 146] width 33 height 12
click at [327, 143] on input "16" at bounding box center [316, 146] width 33 height 12
click at [327, 143] on input "17" at bounding box center [316, 146] width 33 height 12
click at [327, 146] on input "16" at bounding box center [316, 146] width 33 height 12
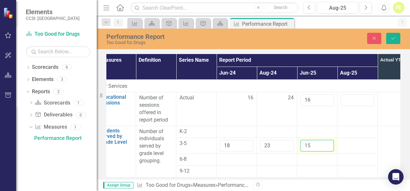
click at [327, 146] on input "15" at bounding box center [316, 146] width 33 height 12
click at [327, 146] on input "14" at bounding box center [316, 146] width 33 height 12
click at [327, 146] on input "13" at bounding box center [316, 146] width 33 height 12
click at [326, 141] on input "13" at bounding box center [316, 146] width 33 height 12
click at [327, 142] on input "13" at bounding box center [316, 146] width 33 height 12
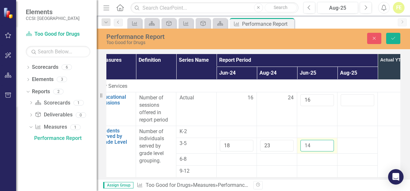
click at [328, 143] on input "14" at bounding box center [316, 146] width 33 height 12
click at [328, 143] on input "15" at bounding box center [316, 146] width 33 height 12
click at [328, 143] on input "16" at bounding box center [316, 146] width 33 height 12
click at [328, 143] on input "17" at bounding box center [316, 146] width 33 height 12
click at [328, 143] on input "18" at bounding box center [316, 146] width 33 height 12
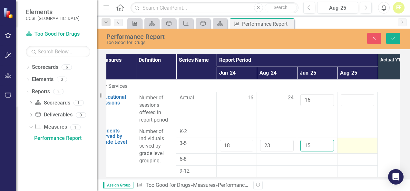
type input "15"
click at [346, 144] on div at bounding box center [356, 144] width 33 height 8
click at [350, 140] on div at bounding box center [356, 144] width 33 height 8
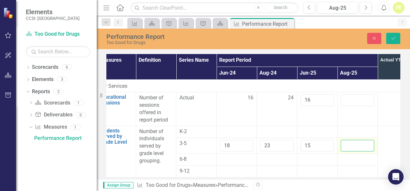
click at [350, 140] on input "number" at bounding box center [356, 146] width 33 height 12
type input "0"
click at [348, 166] on td at bounding box center [357, 172] width 40 height 12
click at [399, 34] on button "Save" at bounding box center [393, 38] width 14 height 11
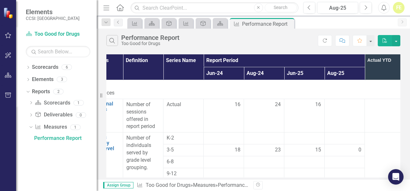
scroll to position [6, 64]
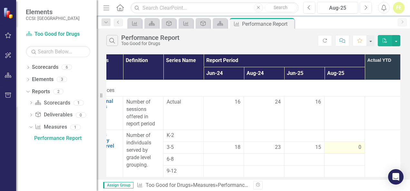
click at [355, 142] on td "0" at bounding box center [344, 148] width 40 height 12
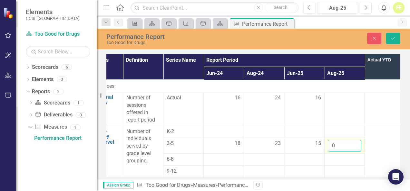
drag, startPoint x: 355, startPoint y: 139, endPoint x: 350, endPoint y: 144, distance: 6.6
click at [350, 144] on input "0" at bounding box center [343, 146] width 33 height 12
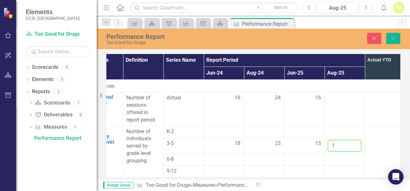
click at [355, 144] on input "1" at bounding box center [343, 146] width 33 height 12
click at [355, 144] on input "2" at bounding box center [343, 146] width 33 height 12
click at [355, 144] on input "3" at bounding box center [343, 146] width 33 height 12
click at [355, 144] on input "4" at bounding box center [343, 146] width 33 height 12
click at [355, 144] on input "5" at bounding box center [343, 146] width 33 height 12
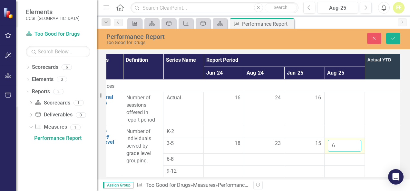
click at [355, 144] on input "6" at bounding box center [343, 146] width 33 height 12
click at [355, 144] on input "7" at bounding box center [343, 146] width 33 height 12
type input "8"
click at [355, 144] on input "8" at bounding box center [343, 146] width 33 height 12
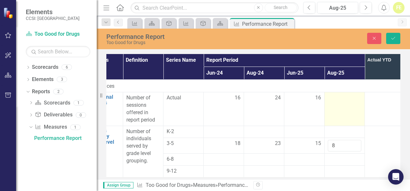
click at [344, 116] on td at bounding box center [344, 108] width 40 height 33
click at [341, 108] on td at bounding box center [344, 108] width 40 height 33
click at [344, 96] on input "number" at bounding box center [343, 100] width 33 height 12
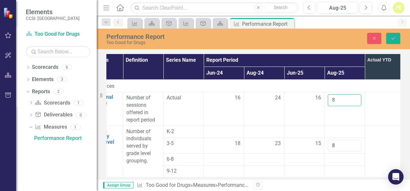
type input "8"
click at [369, 115] on td at bounding box center [384, 108] width 40 height 33
click at [382, 111] on td at bounding box center [384, 108] width 40 height 33
click at [355, 142] on input "7" at bounding box center [343, 146] width 33 height 12
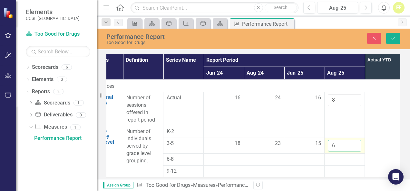
click at [355, 142] on input "6" at bounding box center [343, 146] width 33 height 12
click at [356, 140] on input "7" at bounding box center [343, 146] width 33 height 12
type input "6"
click at [354, 143] on input "6" at bounding box center [343, 146] width 33 height 12
click at [352, 156] on div at bounding box center [343, 160] width 33 height 8
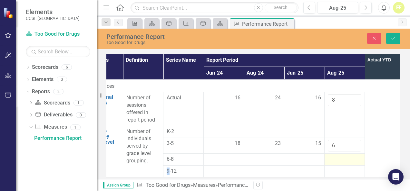
click at [352, 156] on div at bounding box center [343, 160] width 33 height 8
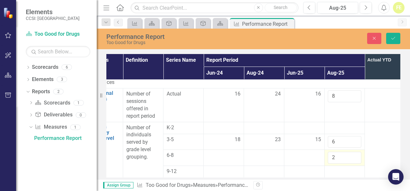
type input "2"
click at [352, 155] on input "2" at bounding box center [343, 158] width 33 height 12
click at [392, 115] on td at bounding box center [384, 105] width 40 height 33
click at [391, 39] on icon "Save" at bounding box center [393, 38] width 6 height 5
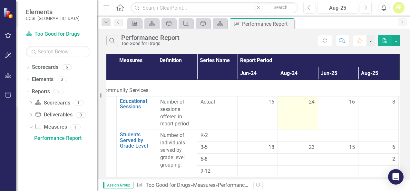
scroll to position [6, 30]
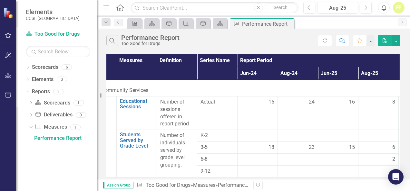
click at [99, 82] on div "Resize" at bounding box center [99, 95] width 5 height 191
drag, startPoint x: 101, startPoint y: 85, endPoint x: 42, endPoint y: 85, distance: 59.2
click at [42, 85] on div "Elements CCSI: Erie Scorecard Too Good for Drugs Search Dropdown Scorecards 6 D…" at bounding box center [48, 95] width 97 height 191
click at [183, 186] on link "Too Good for Drugs" at bounding box center [168, 185] width 45 height 6
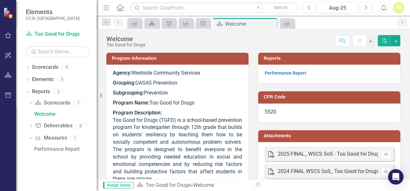
click at [120, 6] on icon "Home" at bounding box center [120, 7] width 8 height 7
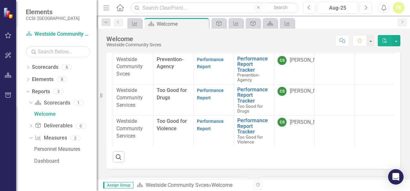
scroll to position [35, 0]
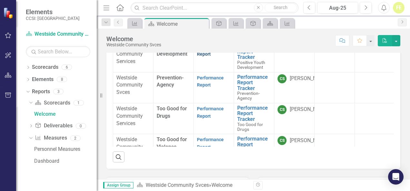
click at [200, 57] on link "Performance Report" at bounding box center [210, 50] width 27 height 13
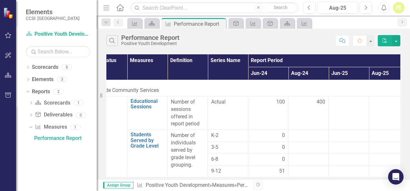
scroll to position [6, 24]
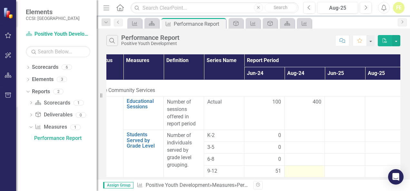
drag, startPoint x: 311, startPoint y: 173, endPoint x: 324, endPoint y: 172, distance: 12.9
click at [324, 172] on td at bounding box center [304, 172] width 40 height 12
drag, startPoint x: 281, startPoint y: 173, endPoint x: 316, endPoint y: 171, distance: 34.2
click at [316, 171] on tr "9-12 51" at bounding box center [284, 172] width 402 height 12
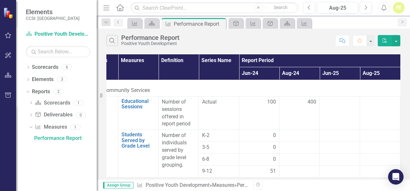
scroll to position [6, 21]
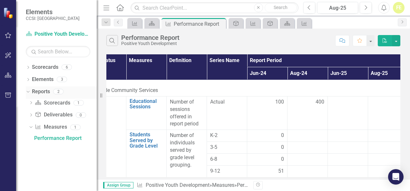
click at [33, 87] on div "Reports" at bounding box center [41, 92] width 18 height 11
click at [27, 91] on icon "Dropdown" at bounding box center [27, 91] width 4 height 5
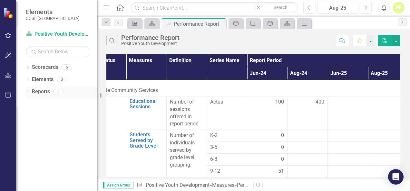
click at [32, 91] on link "Reports" at bounding box center [41, 91] width 18 height 7
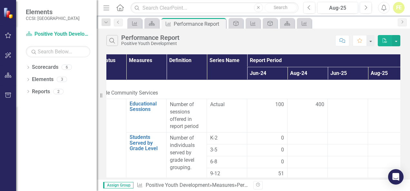
click at [123, 6] on icon "Home" at bounding box center [120, 7] width 8 height 7
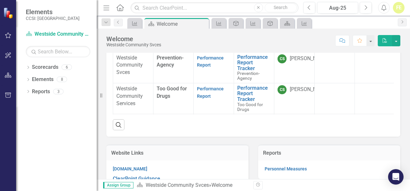
scroll to position [32, 0]
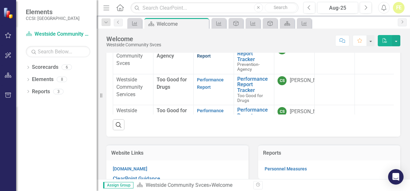
click at [212, 59] on link "Performance Report" at bounding box center [210, 52] width 27 height 13
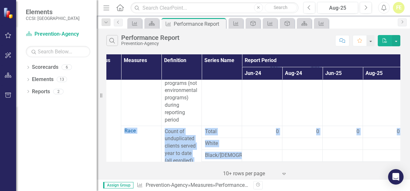
scroll to position [82, 21]
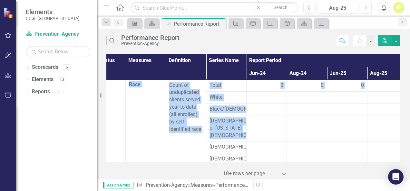
drag, startPoint x: 210, startPoint y: 157, endPoint x: 110, endPoint y: 160, distance: 100.2
click at [110, 160] on div "Data Status Measures Definition Series Name Report Period Actual YTD Deliverabl…" at bounding box center [253, 108] width 294 height 108
drag, startPoint x: 110, startPoint y: 160, endPoint x: 179, endPoint y: 155, distance: 69.1
click at [179, 155] on td "Count of unduplicated clients served year to date (all enrolled) by self-identi…" at bounding box center [186, 152] width 40 height 145
click at [189, 151] on td "Count of unduplicated clients served year to date (all enrolled) by self-identi…" at bounding box center [186, 152] width 40 height 145
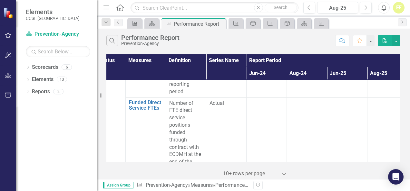
scroll to position [721, 0]
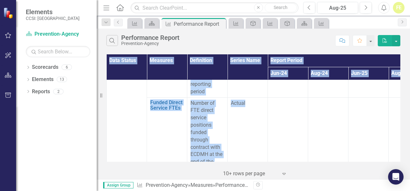
drag, startPoint x: 305, startPoint y: 157, endPoint x: 344, endPoint y: 160, distance: 39.7
click at [344, 160] on div "Data Status Measures Definition Series Name Report Period Actual YTD Deliverabl…" at bounding box center [253, 108] width 294 height 108
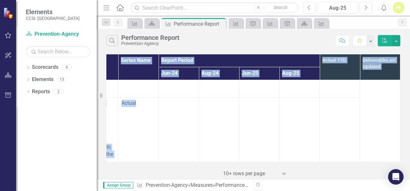
scroll to position [721, 111]
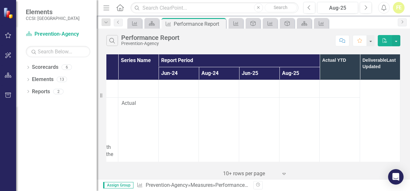
drag, startPoint x: 383, startPoint y: 157, endPoint x: 389, endPoint y: 157, distance: 5.5
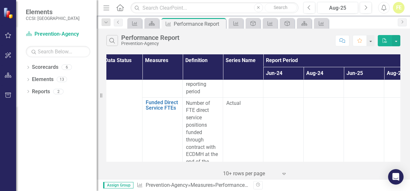
scroll to position [721, 0]
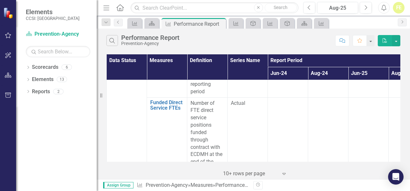
drag, startPoint x: 400, startPoint y: 148, endPoint x: 401, endPoint y: 142, distance: 6.8
click at [401, 142] on div "Data Status Measures Definition Series Name Report Period Actual YTD Deliverabl…" at bounding box center [253, 116] width 313 height 127
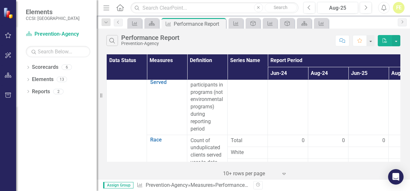
scroll to position [0, 0]
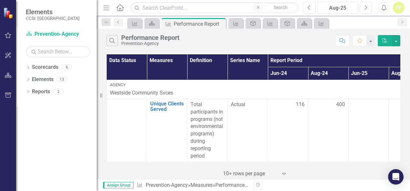
click at [119, 9] on icon at bounding box center [119, 7] width 7 height 7
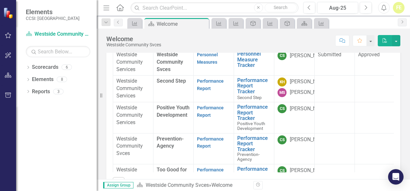
scroll to position [71, 0]
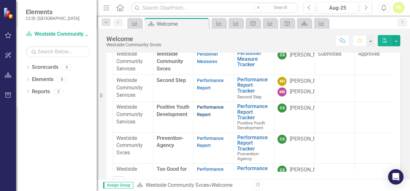
click at [205, 117] on link "Performance Report" at bounding box center [210, 111] width 27 height 13
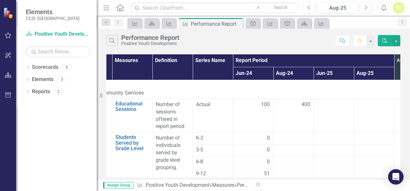
scroll to position [6, 35]
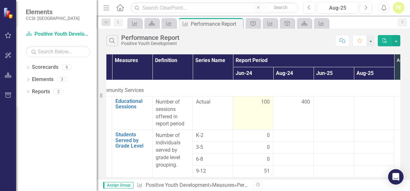
click at [263, 102] on td "100" at bounding box center [253, 112] width 40 height 33
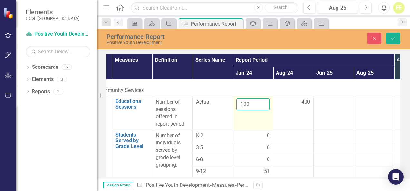
drag, startPoint x: 263, startPoint y: 102, endPoint x: 267, endPoint y: 103, distance: 3.9
click at [267, 103] on input "100" at bounding box center [252, 105] width 33 height 12
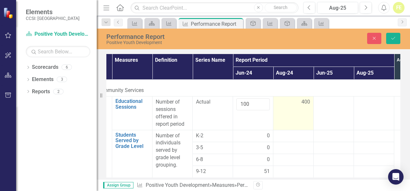
click at [282, 103] on td "400" at bounding box center [293, 113] width 40 height 33
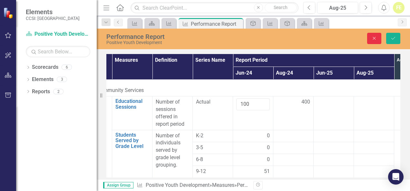
click at [370, 42] on button "Close" at bounding box center [374, 38] width 14 height 11
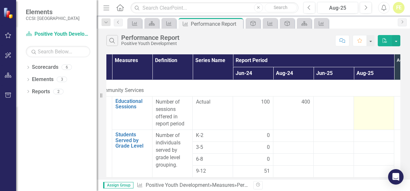
click at [362, 117] on td at bounding box center [374, 112] width 40 height 33
